Goal: Obtain resource: Obtain resource

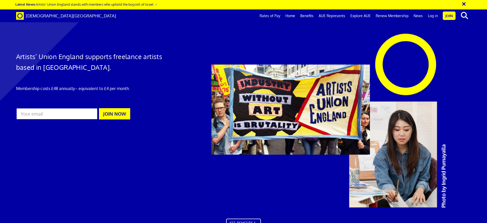
scroll to position [0, 8]
click at [431, 14] on link "Log in" at bounding box center [433, 15] width 15 height 13
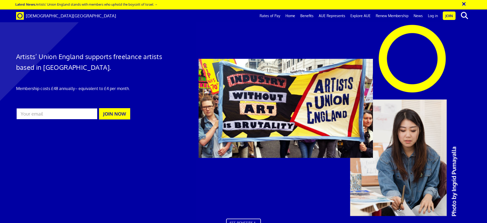
scroll to position [0, 8]
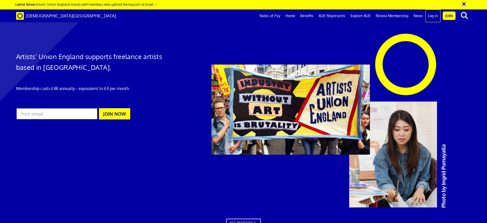
click at [434, 15] on link "Log in" at bounding box center [433, 15] width 15 height 13
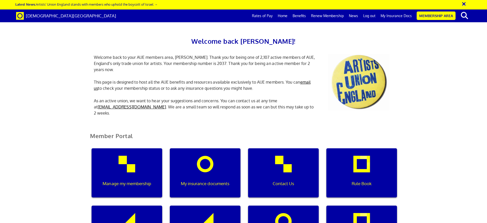
scroll to position [74, 0]
click at [207, 148] on div "My insurance documents" at bounding box center [205, 172] width 71 height 49
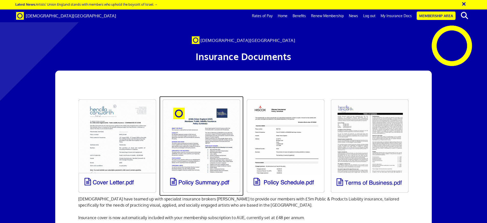
click at [204, 161] on link at bounding box center [201, 146] width 84 height 100
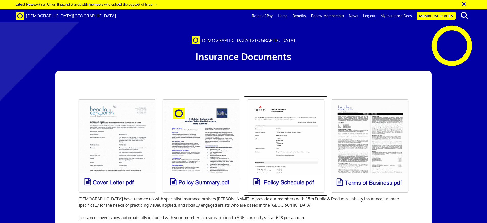
click at [291, 150] on link at bounding box center [286, 146] width 84 height 100
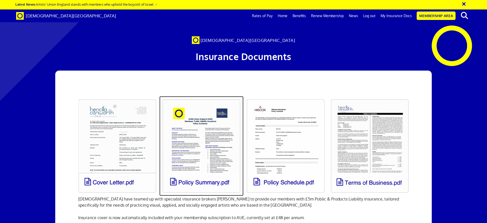
click at [210, 134] on link at bounding box center [201, 146] width 84 height 100
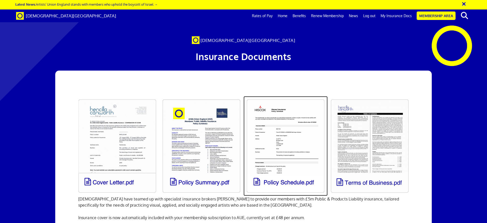
click at [293, 123] on link at bounding box center [286, 146] width 84 height 100
